Goal: Transaction & Acquisition: Purchase product/service

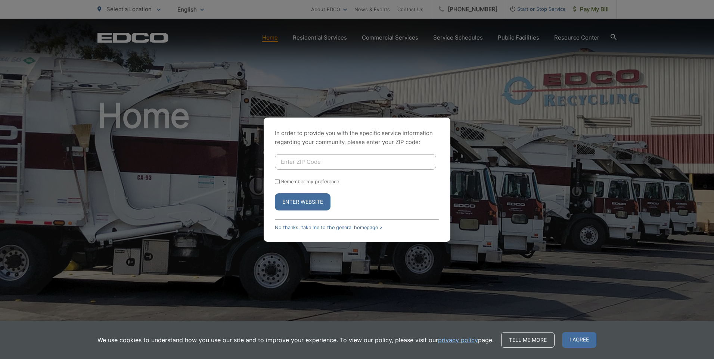
click at [282, 161] on input "Enter ZIP Code" at bounding box center [355, 162] width 161 height 16
type input "92020"
click at [278, 181] on input "Remember my preference" at bounding box center [277, 181] width 5 height 5
checkbox input "true"
click at [308, 200] on button "Enter Website" at bounding box center [303, 202] width 56 height 17
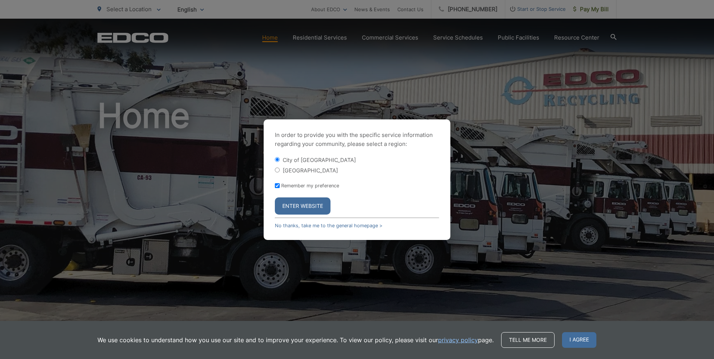
click at [309, 206] on button "Enter Website" at bounding box center [303, 206] width 56 height 17
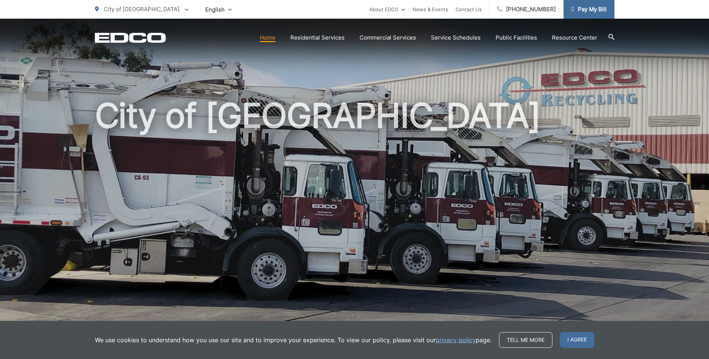
click at [597, 7] on span "Pay My Bill" at bounding box center [588, 9] width 35 height 9
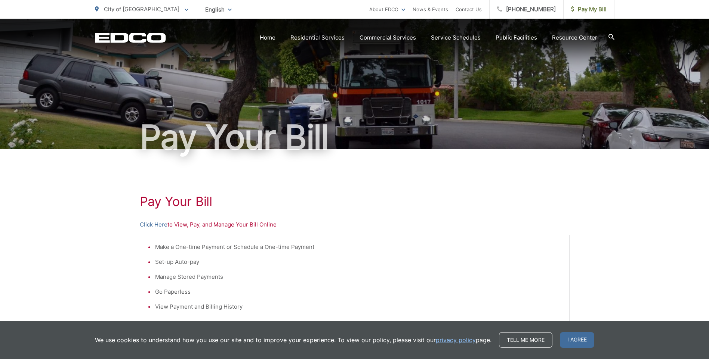
click at [179, 225] on p "Click Here to View, Pay, and Manage Your Bill Online" at bounding box center [355, 224] width 430 height 9
click at [229, 225] on p "Click Here to View, Pay, and Manage Your Bill Online" at bounding box center [355, 224] width 430 height 9
drag, startPoint x: 229, startPoint y: 225, endPoint x: 321, endPoint y: 217, distance: 92.6
click at [321, 217] on div "Pay Your Bill Click Here to View, Pay, and Manage Your Bill Online Make a One-t…" at bounding box center [355, 317] width 430 height 336
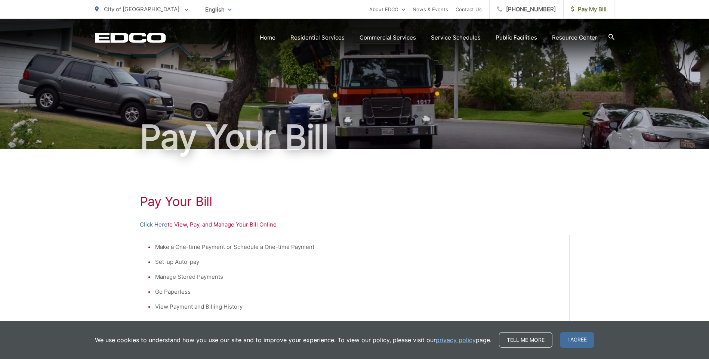
click at [179, 248] on li "Make a One-time Payment or Schedule a One-time Payment" at bounding box center [358, 247] width 407 height 9
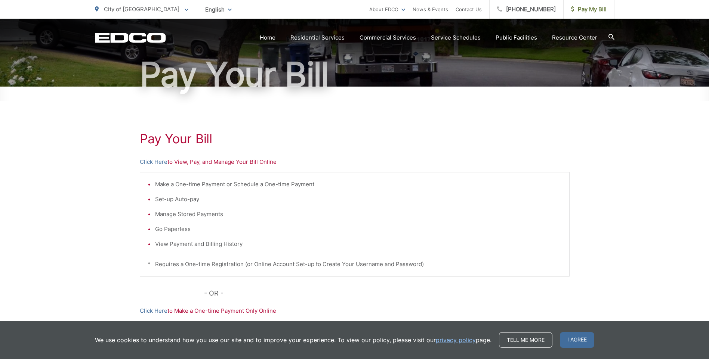
scroll to position [75, 0]
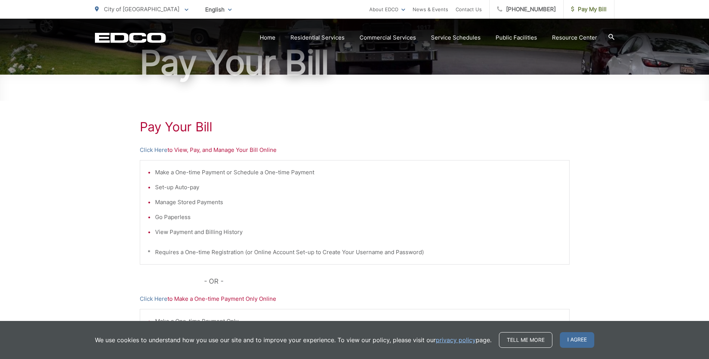
click at [183, 301] on p "Click Here to Make a One-time Payment Only Online" at bounding box center [355, 299] width 430 height 9
drag, startPoint x: 183, startPoint y: 301, endPoint x: 204, endPoint y: 298, distance: 20.7
click at [204, 298] on p "Click Here to Make a One-time Payment Only Online" at bounding box center [355, 299] width 430 height 9
click at [206, 298] on p "Click Here to Make a One-time Payment Only Online" at bounding box center [355, 299] width 430 height 9
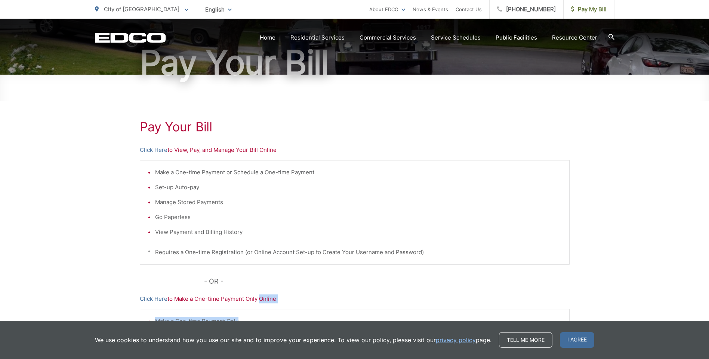
drag, startPoint x: 206, startPoint y: 298, endPoint x: 298, endPoint y: 307, distance: 92.0
click at [298, 307] on div "Pay Your Bill Click Here to View, Pay, and Manage Your Bill Online Make a One-t…" at bounding box center [355, 243] width 430 height 336
click at [155, 298] on link "Click Here" at bounding box center [154, 299] width 28 height 9
